Goal: Information Seeking & Learning: Learn about a topic

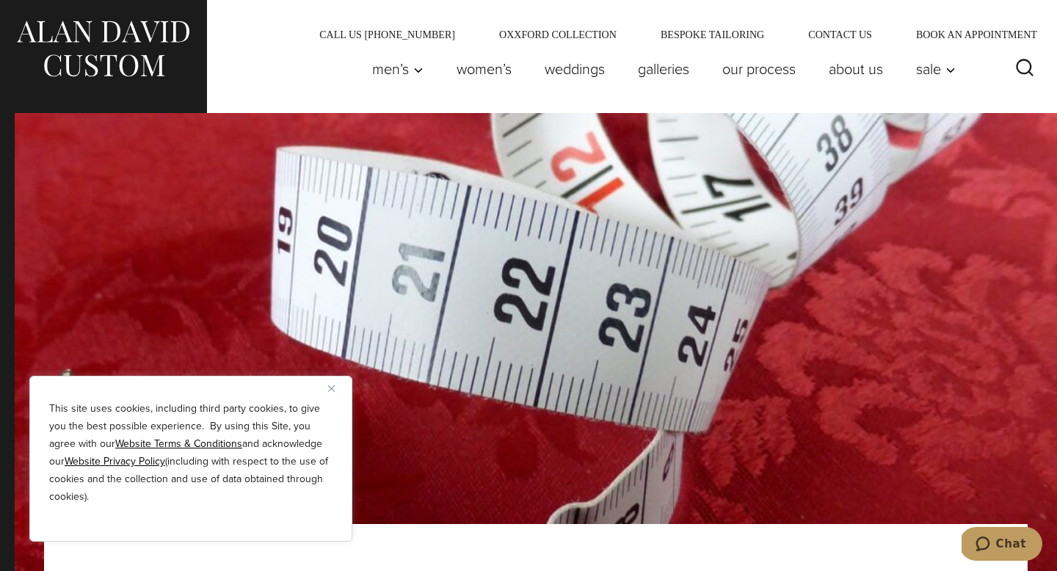
click at [333, 386] on img "Close" at bounding box center [331, 388] width 7 height 7
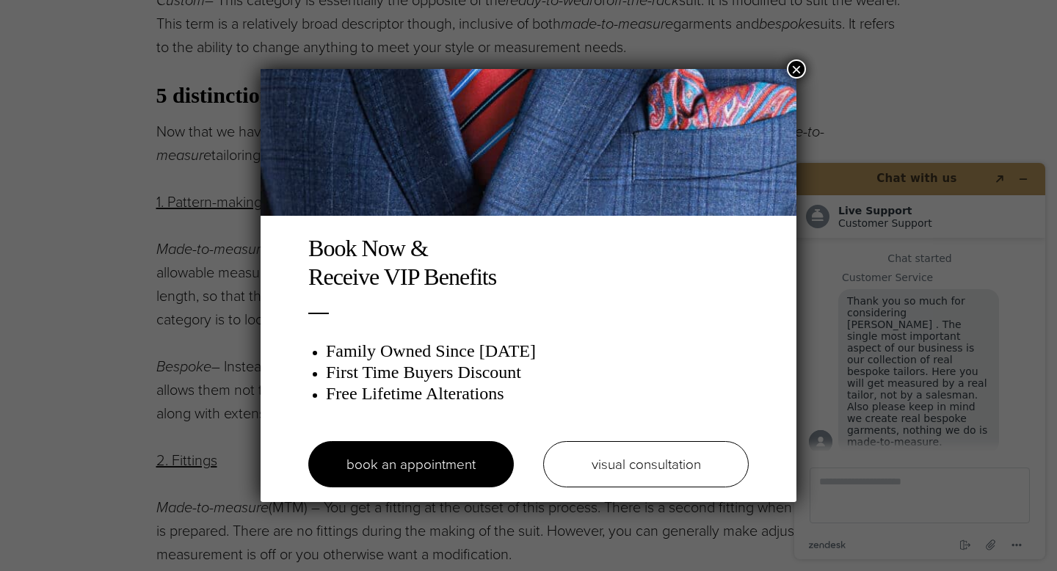
click at [798, 71] on button "×" at bounding box center [796, 68] width 19 height 19
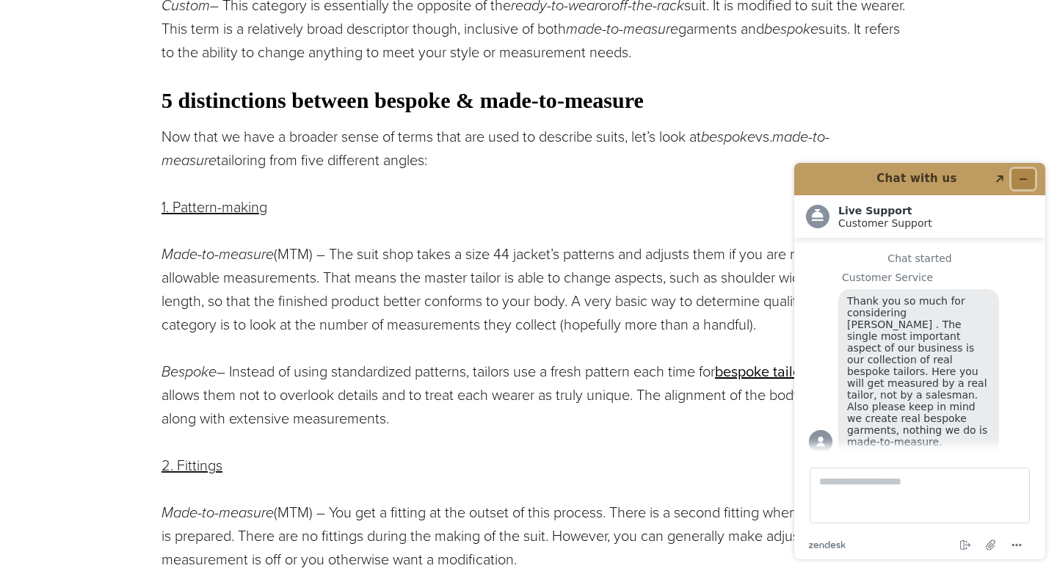
click at [1025, 184] on button "Minimize widget" at bounding box center [1023, 179] width 23 height 21
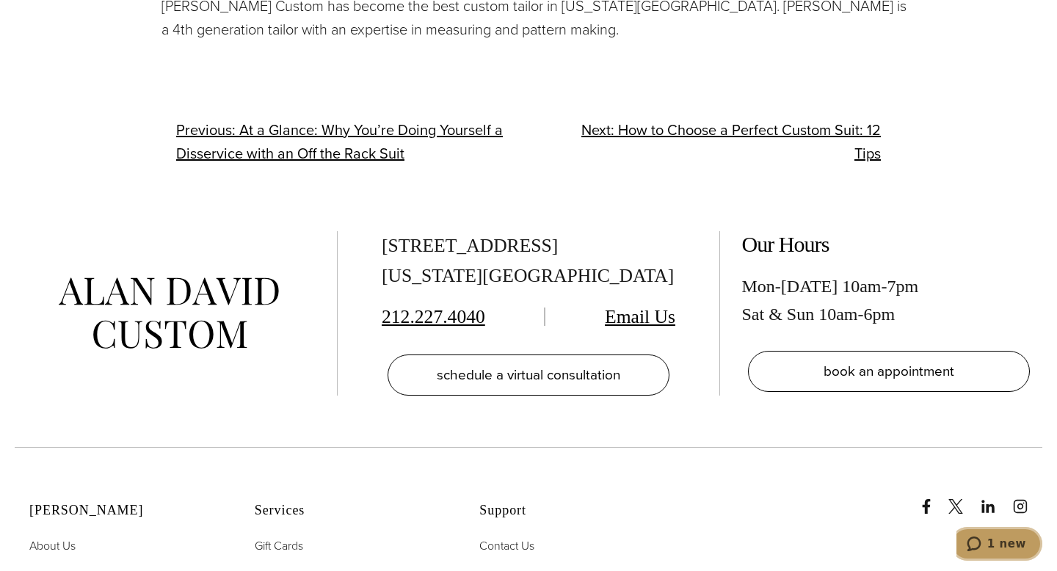
scroll to position [3063, 0]
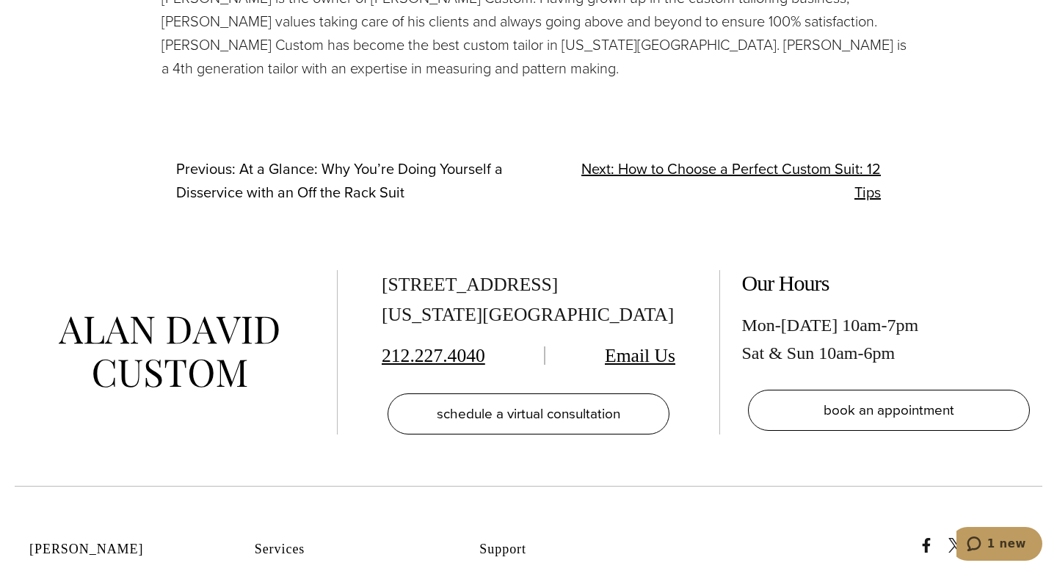
click at [424, 187] on span "At a Glance: Why You’re Doing Yourself a Disservice with an Off the Rack Suit" at bounding box center [339, 181] width 327 height 46
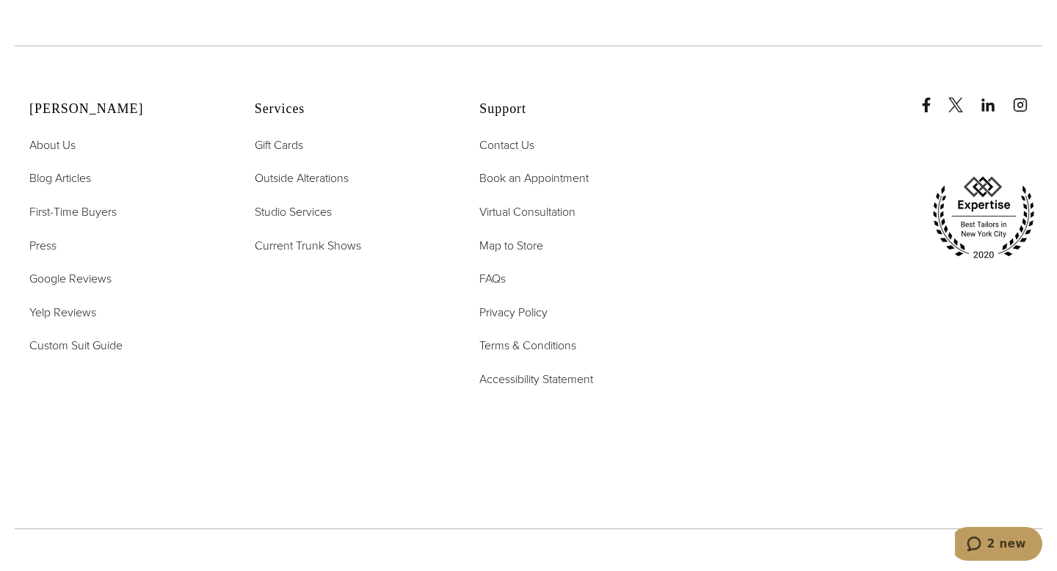
scroll to position [2675, 0]
